Goal: Find specific fact: Find specific fact

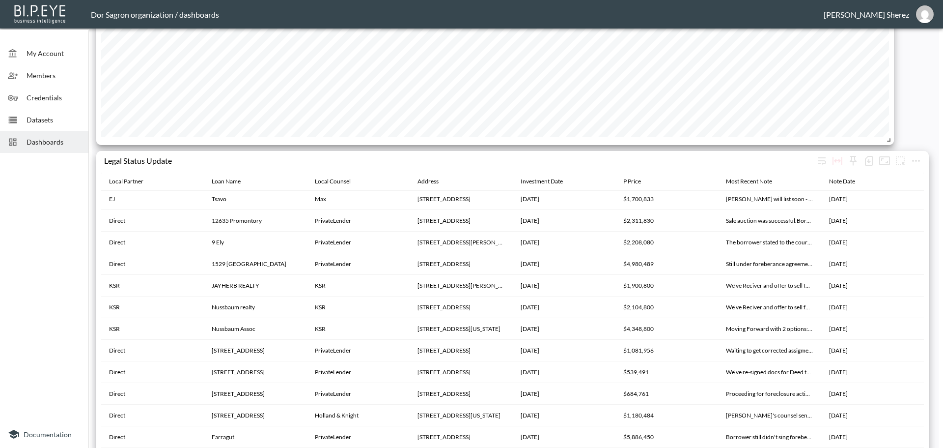
scroll to position [1773, 0]
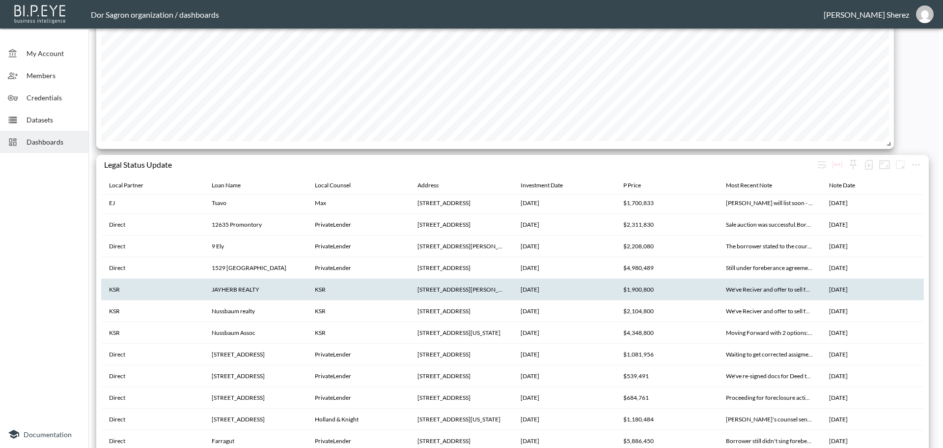
scroll to position [494, 0]
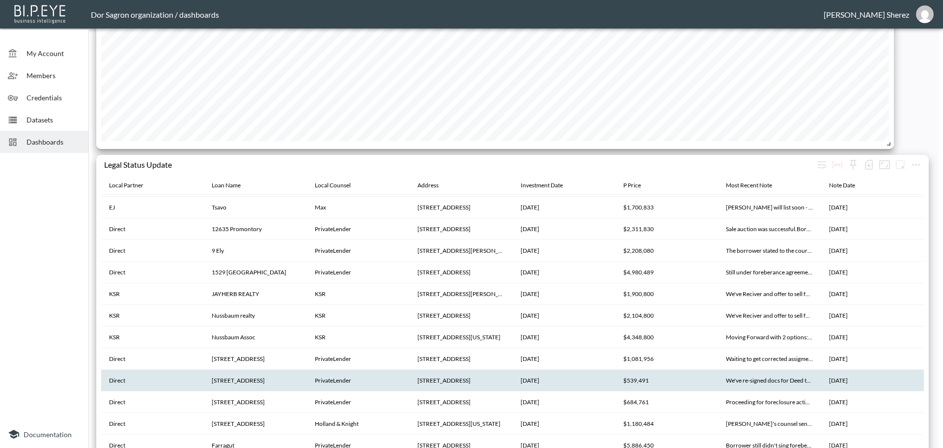
click at [475, 380] on th "[STREET_ADDRESS]" at bounding box center [461, 380] width 103 height 22
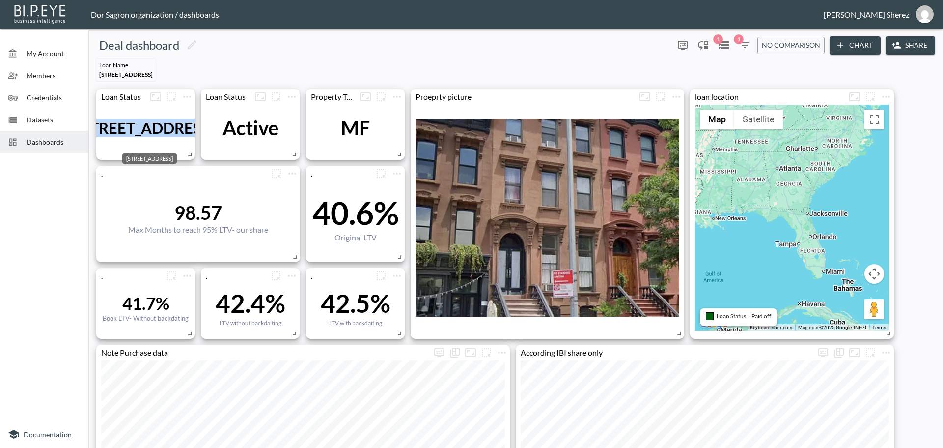
drag, startPoint x: 157, startPoint y: 138, endPoint x: 108, endPoint y: 121, distance: 51.9
click at [108, 121] on div "[STREET_ADDRESS]" at bounding box center [145, 127] width 137 height 19
copy div "[STREET_ADDRESS]"
